Goal: Task Accomplishment & Management: Complete application form

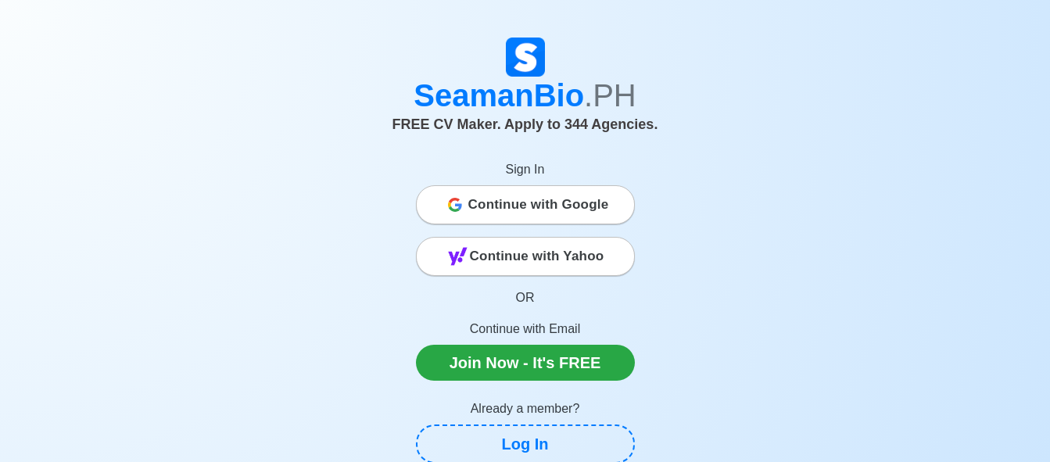
click at [551, 208] on span "Continue with Google" at bounding box center [538, 204] width 141 height 31
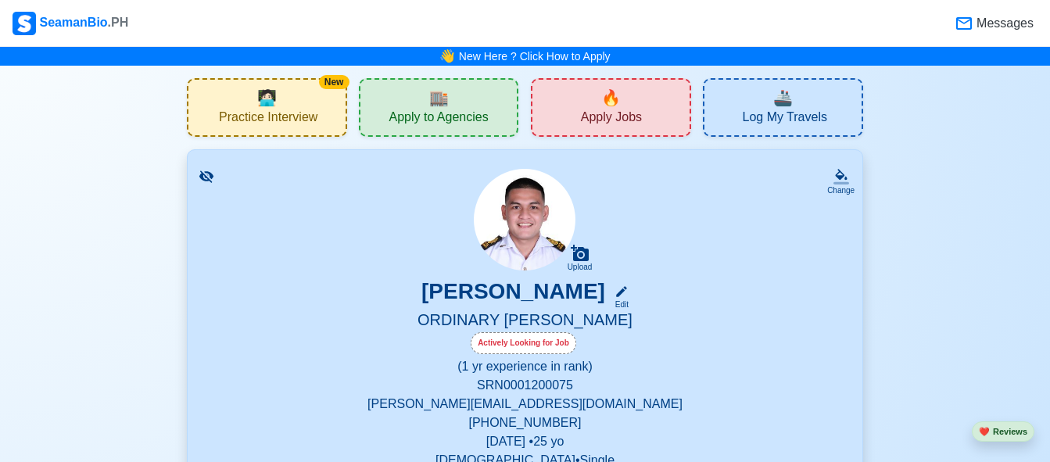
click at [647, 123] on div "🔥 Apply Jobs" at bounding box center [611, 107] width 160 height 59
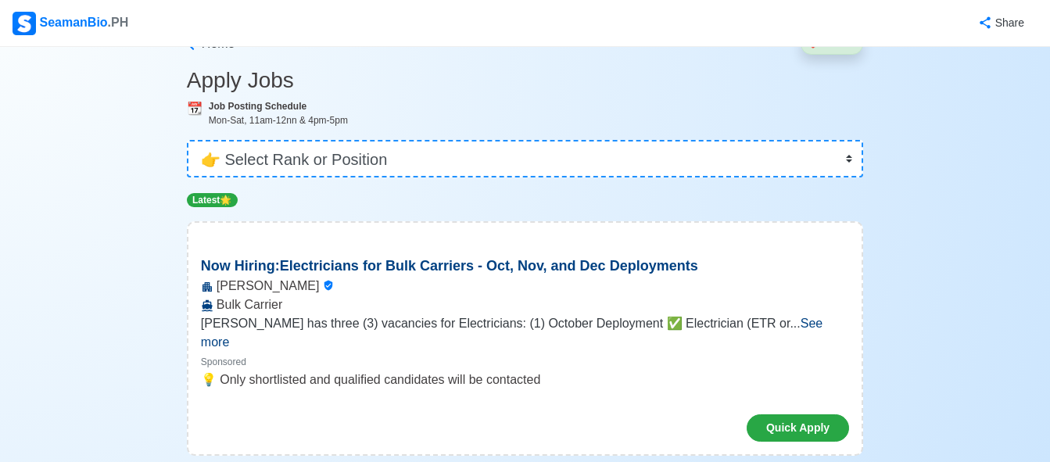
scroll to position [78, 0]
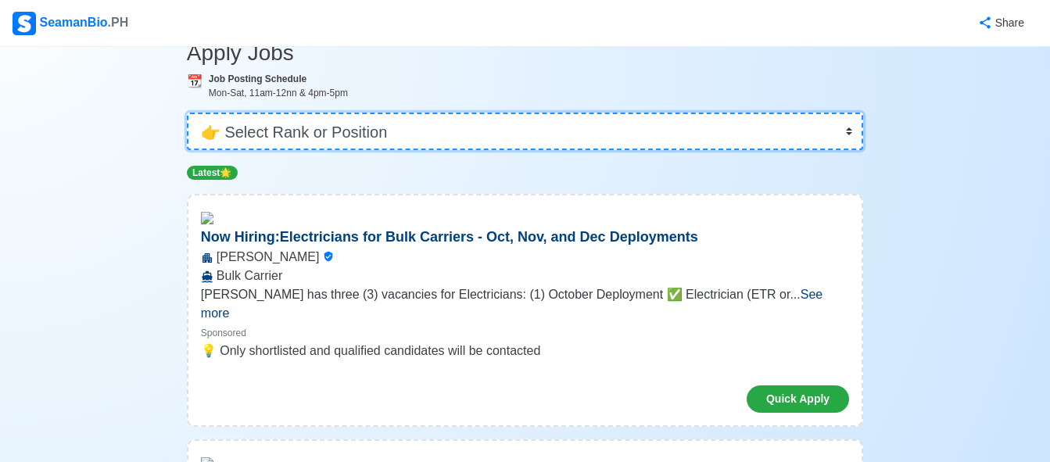
click at [409, 134] on select "👉 Select Rank or Position Master Chief Officer 2nd Officer 3rd Officer Junior O…" at bounding box center [525, 132] width 677 height 38
select select "Ordinary [PERSON_NAME]"
click at [188, 150] on select "👉 Select Rank or Position Master Chief Officer 2nd Officer 3rd Officer Junior O…" at bounding box center [525, 132] width 677 height 38
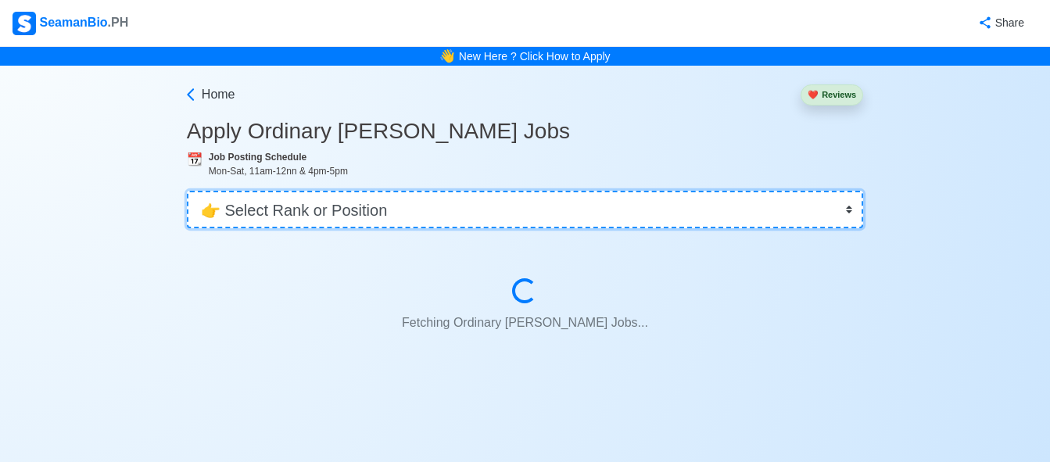
scroll to position [0, 0]
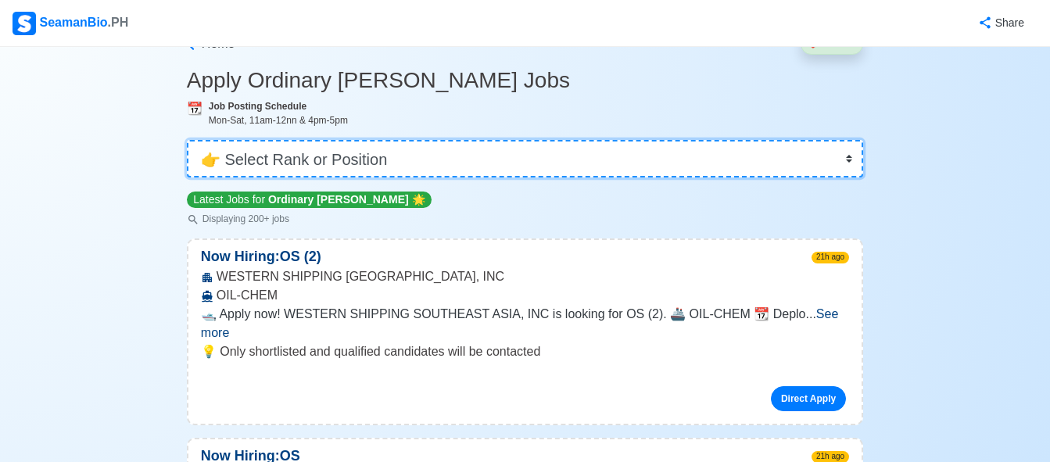
scroll to position [156, 0]
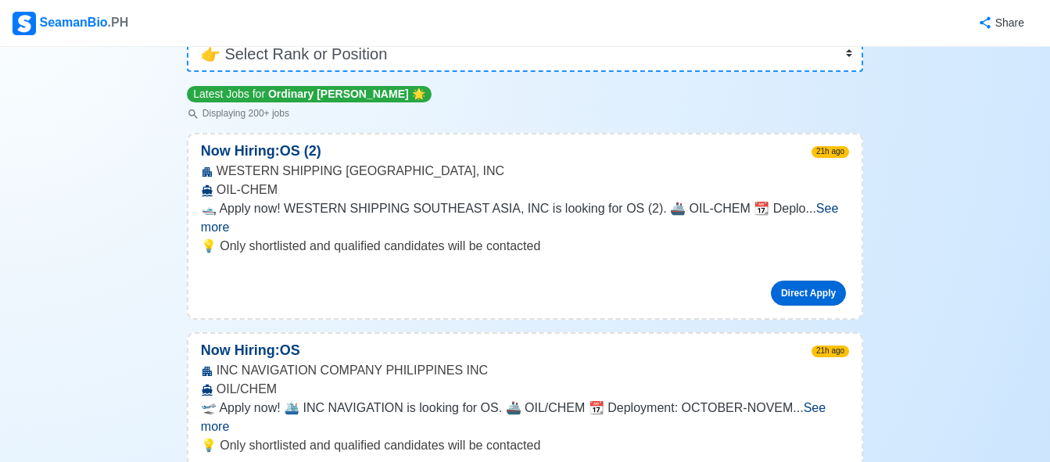
click at [820, 281] on link "Direct Apply" at bounding box center [808, 293] width 75 height 25
click at [780, 281] on link "Direct Apply" at bounding box center [808, 293] width 75 height 25
click at [814, 281] on link "Direct Apply" at bounding box center [808, 293] width 75 height 25
click at [479, 196] on div "WESTERN SHIPPING [GEOGRAPHIC_DATA], INC OIL-CHEM" at bounding box center [524, 181] width 673 height 38
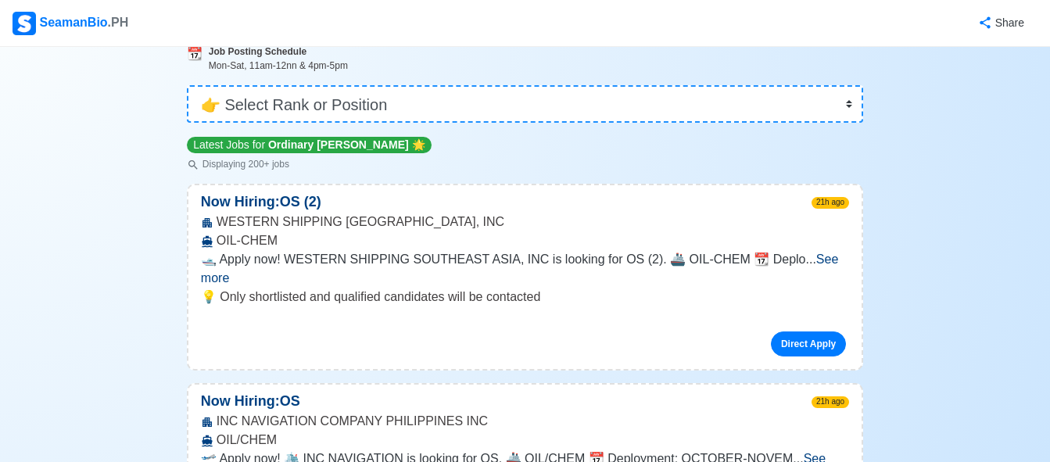
scroll to position [78, 0]
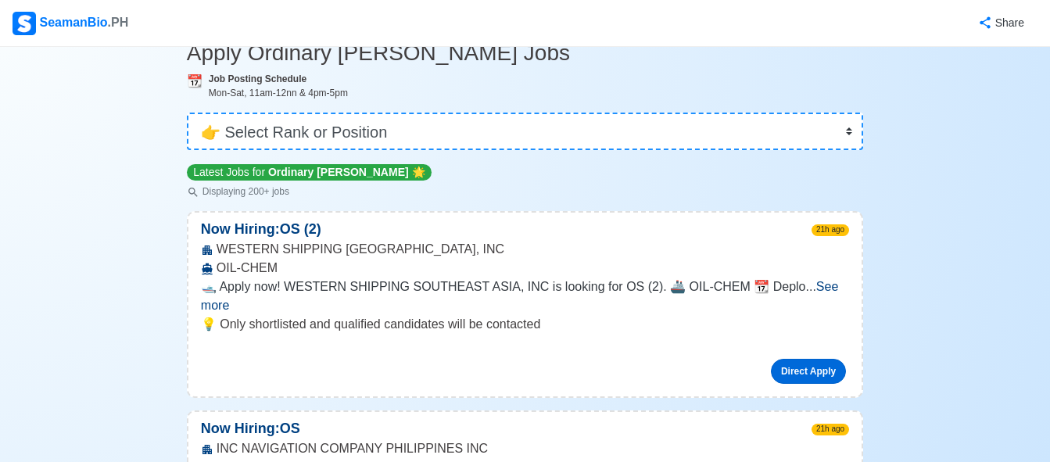
click at [812, 359] on link "Direct Apply" at bounding box center [808, 371] width 75 height 25
